Goal: Register for event/course

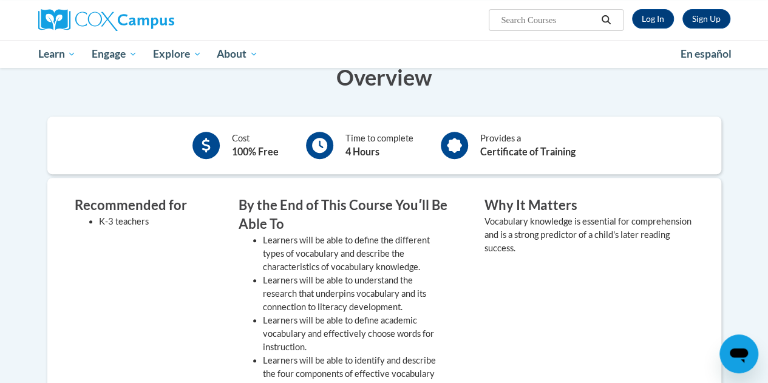
scroll to position [121, 0]
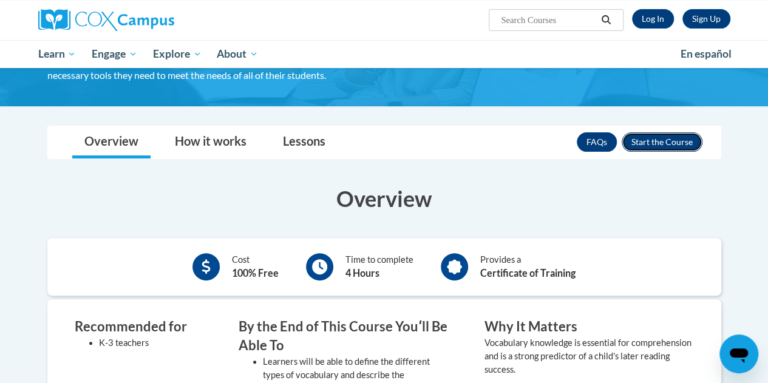
click at [669, 148] on button "Enroll" at bounding box center [662, 141] width 81 height 19
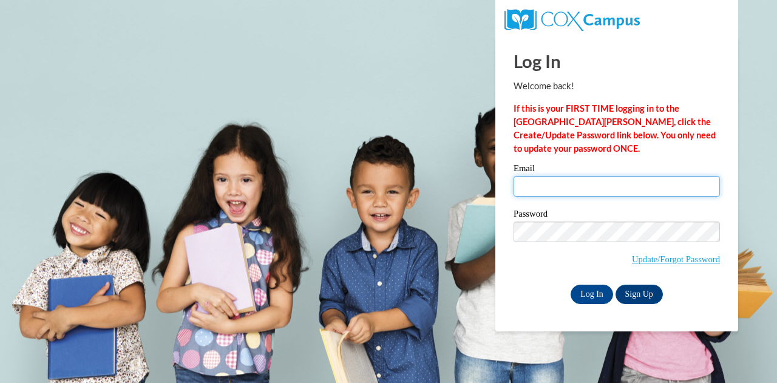
click at [664, 185] on input "Email" at bounding box center [617, 186] width 206 height 21
type input "smewing@my.waketech.edu"
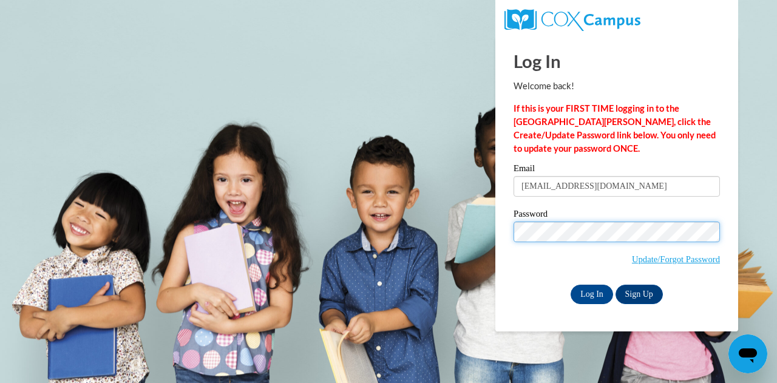
click at [571, 285] on input "Log In" at bounding box center [592, 294] width 42 height 19
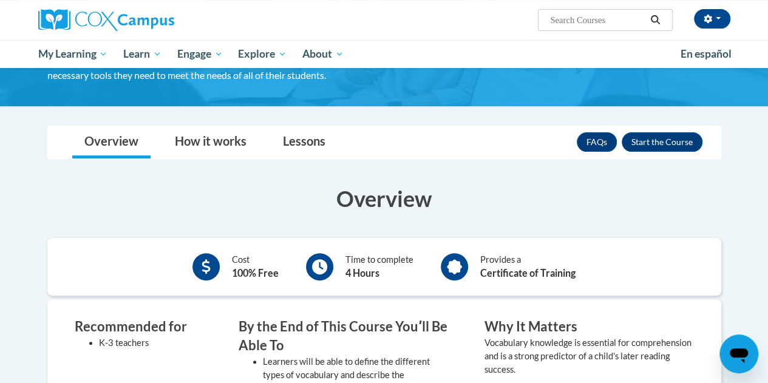
scroll to position [61, 0]
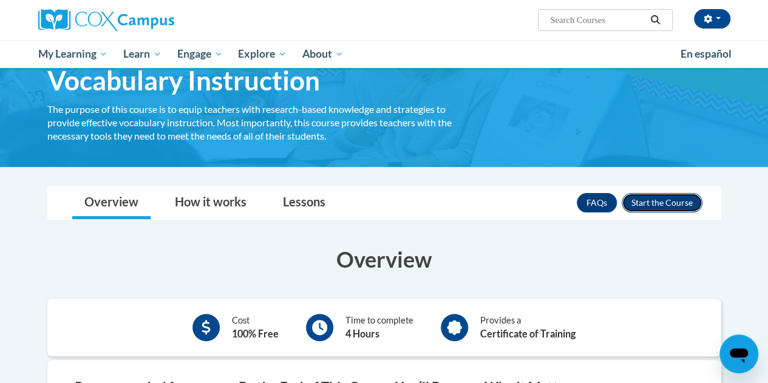
click at [667, 195] on button "Enroll" at bounding box center [662, 202] width 81 height 19
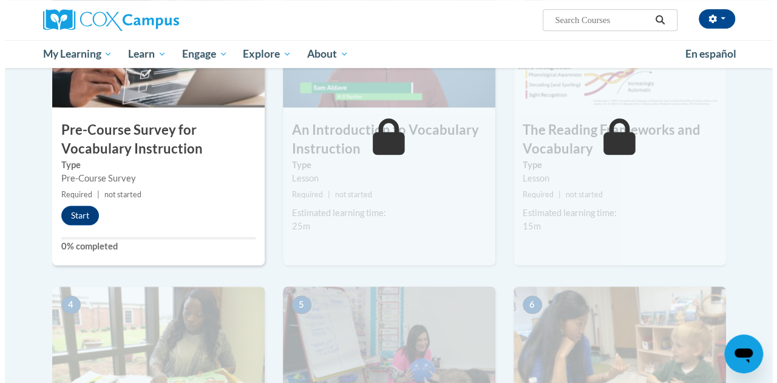
scroll to position [288, 0]
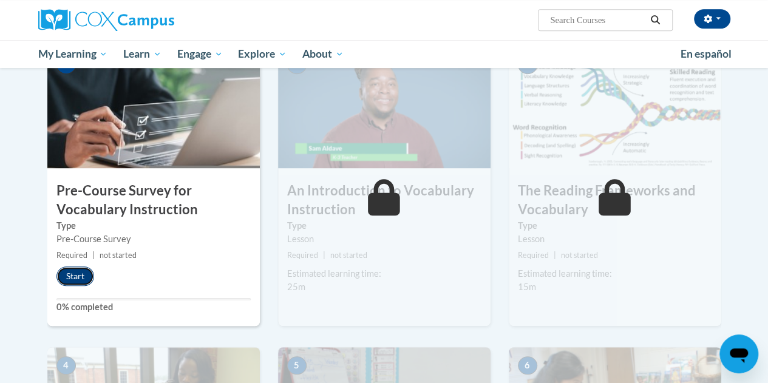
click at [78, 282] on button "Start" at bounding box center [75, 276] width 38 height 19
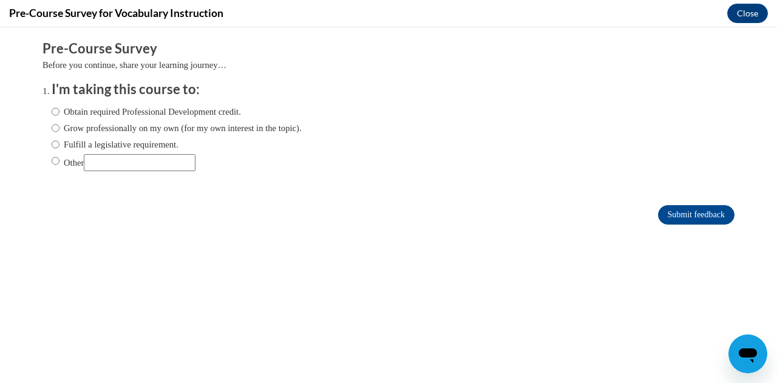
scroll to position [0, 0]
click at [90, 115] on label "Obtain required Professional Development credit." at bounding box center [146, 111] width 189 height 13
click at [59, 115] on input "Obtain required Professional Development credit." at bounding box center [56, 111] width 8 height 13
radio input "true"
click at [118, 161] on input "Other" at bounding box center [140, 162] width 112 height 17
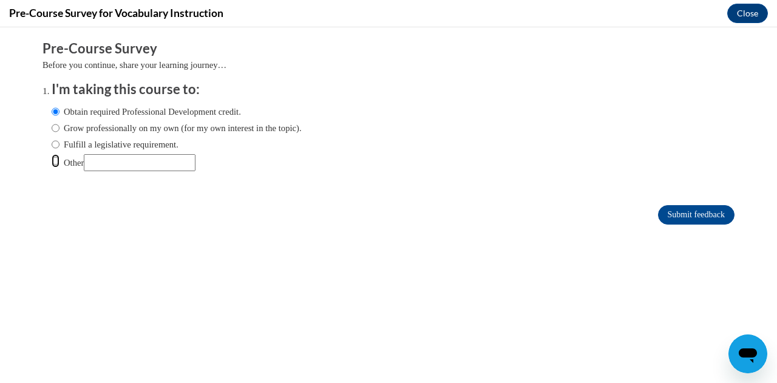
click at [52, 160] on input "Other" at bounding box center [56, 160] width 8 height 13
radio input "true"
click at [165, 171] on input "Other" at bounding box center [140, 162] width 112 height 17
type input "S"
type input "Teacher assign"
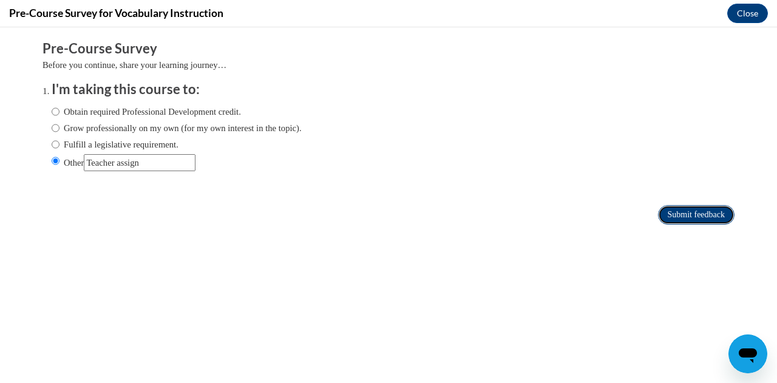
click at [662, 222] on input "Submit feedback" at bounding box center [696, 214] width 76 height 19
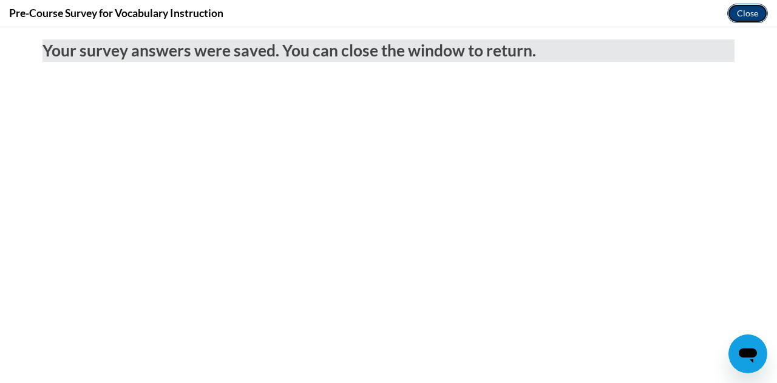
click at [753, 13] on button "Close" at bounding box center [747, 13] width 41 height 19
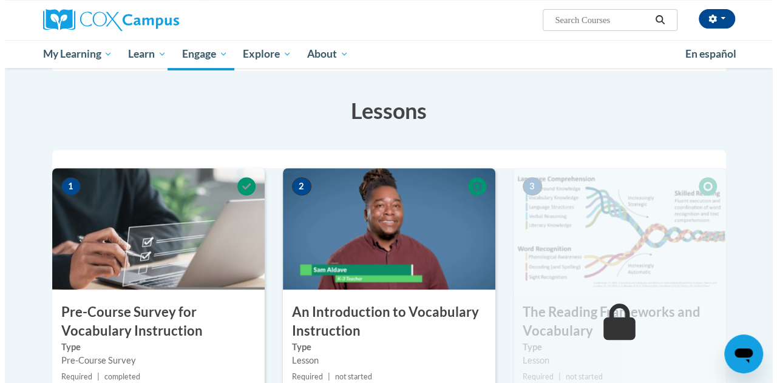
scroll to position [410, 0]
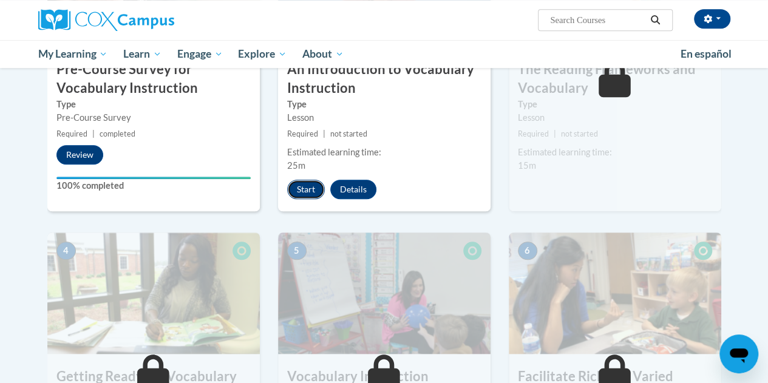
click at [311, 186] on button "Start" at bounding box center [306, 189] width 38 height 19
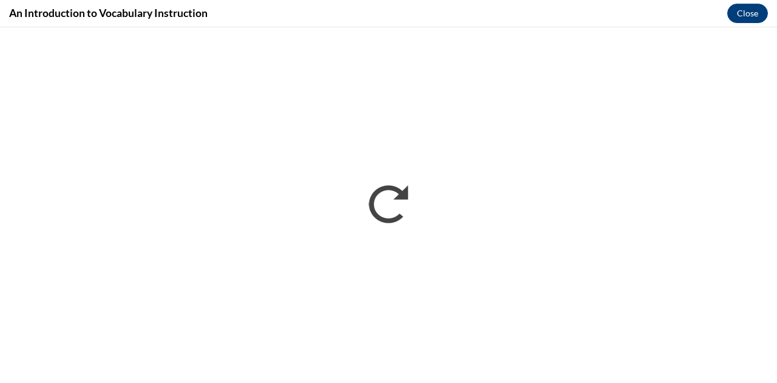
scroll to position [0, 0]
